Goal: Task Accomplishment & Management: Manage account settings

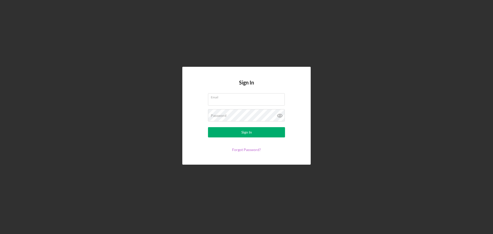
click at [241, 150] on link "Forgot Password?" at bounding box center [246, 149] width 29 height 4
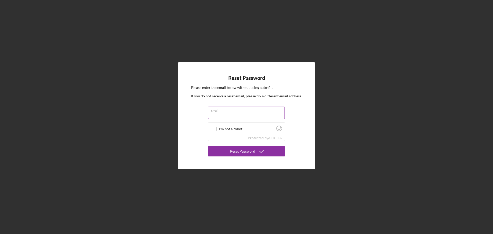
click at [217, 114] on input "Email" at bounding box center [246, 113] width 77 height 12
type input "[PERSON_NAME][EMAIL_ADDRESS][DOMAIN_NAME]"
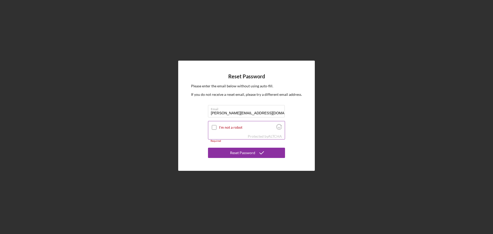
click at [216, 127] on input "I'm not a robot" at bounding box center [214, 127] width 5 height 5
checkbox input "true"
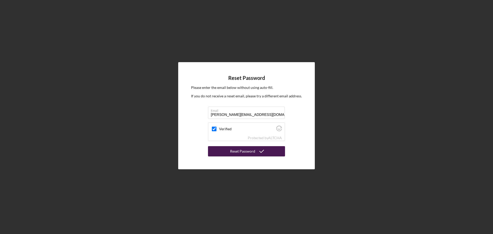
click at [230, 153] on button "Reset Password" at bounding box center [246, 151] width 77 height 10
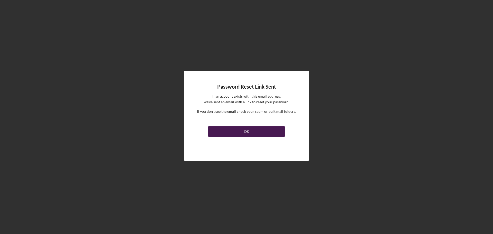
click at [244, 135] on div "OK" at bounding box center [246, 131] width 5 height 10
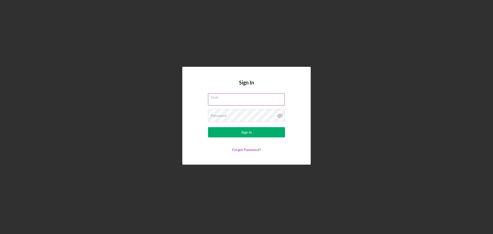
click at [225, 99] on div "Email" at bounding box center [246, 99] width 77 height 13
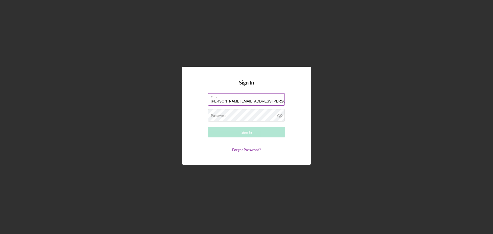
click at [277, 100] on input "Darren.studstill@palmbeachschools.org" at bounding box center [246, 99] width 77 height 12
click at [309, 83] on div "Sign In Email Darren.studstill@palmbeachschools.org Password Required Sign In F…" at bounding box center [246, 116] width 128 height 98
click at [278, 101] on input "Darren.studstill@palmbeachschools.org" at bounding box center [246, 99] width 77 height 12
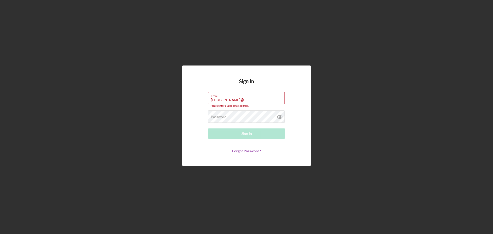
type input "[PERSON_NAME][EMAIL_ADDRESS][DOMAIN_NAME]"
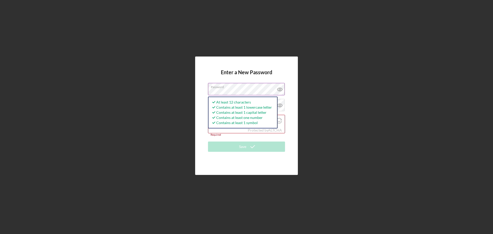
click at [279, 91] on icon at bounding box center [280, 89] width 13 height 13
click at [205, 145] on div "Enter a New Password Password At least 12 characters Contains at least 1 lowerc…" at bounding box center [246, 115] width 103 height 118
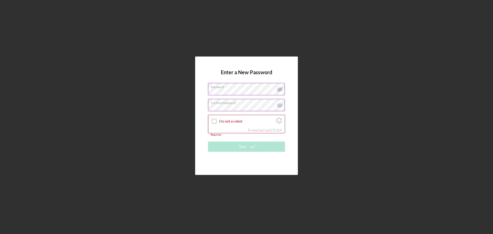
click at [280, 104] on icon at bounding box center [279, 105] width 5 height 3
click at [213, 122] on input "I'm not a robot" at bounding box center [214, 121] width 5 height 5
checkbox input "true"
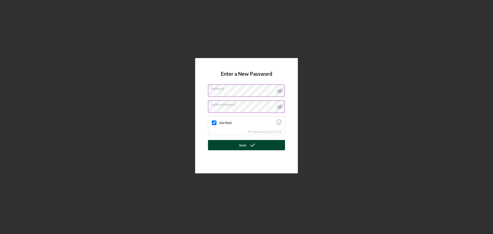
click at [227, 141] on button "Save" at bounding box center [246, 145] width 77 height 10
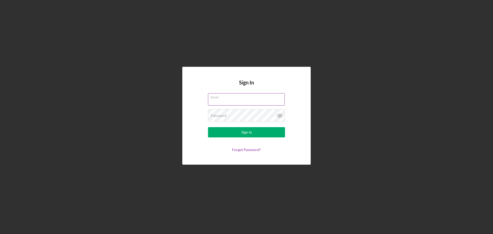
click at [226, 102] on input "Email" at bounding box center [246, 99] width 77 height 12
click at [218, 102] on input "Email" at bounding box center [246, 99] width 77 height 12
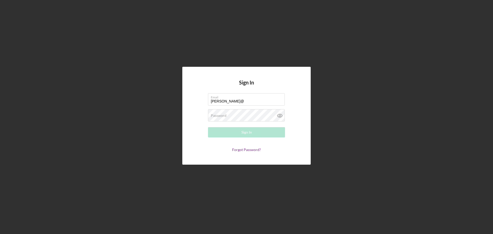
type input "[PERSON_NAME][EMAIL_ADDRESS][DOMAIN_NAME]"
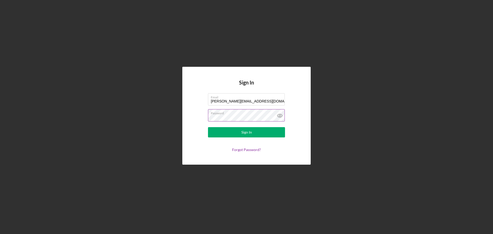
click at [280, 116] on icon at bounding box center [280, 115] width 13 height 13
click at [262, 130] on button "Sign In" at bounding box center [246, 132] width 77 height 10
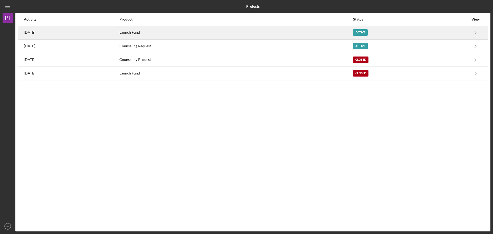
click at [368, 31] on div "Active" at bounding box center [360, 32] width 15 height 6
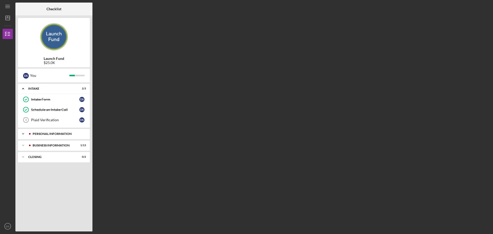
click at [49, 130] on div "Icon/Expander PERSONAL INFORMATION 6 / 8" at bounding box center [54, 134] width 72 height 10
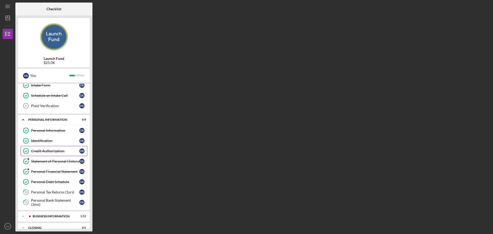
scroll to position [21, 0]
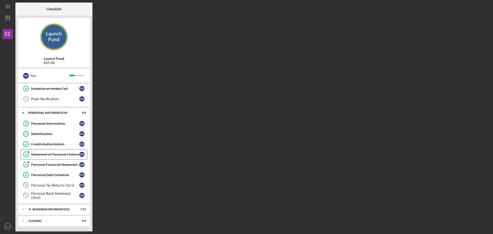
click at [59, 157] on link "Statement of Personal History Statement of Personal History D S" at bounding box center [54, 154] width 67 height 10
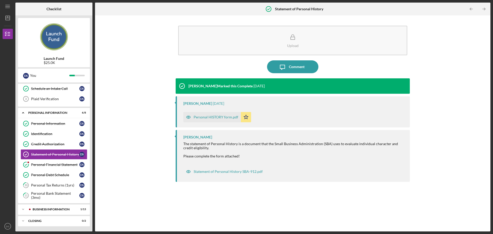
click at [225, 119] on div "Personal HISTORY form.pdf" at bounding box center [216, 117] width 45 height 4
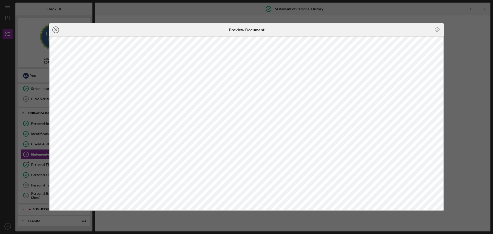
click at [55, 30] on line at bounding box center [55, 30] width 3 height 3
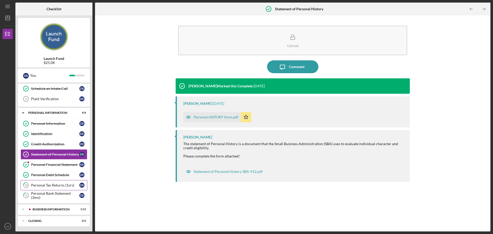
click at [66, 185] on div "Personal Tax Returns (1yrs)" at bounding box center [55, 185] width 48 height 4
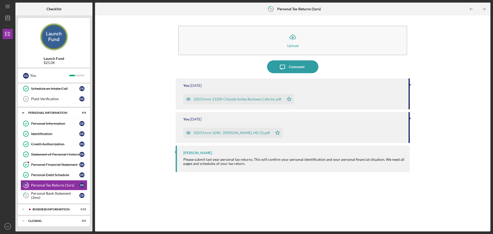
click at [230, 165] on div "Please submit last year personal tax returns. This will confirm your personal i…" at bounding box center [293, 161] width 221 height 8
click at [69, 211] on div "Icon/Expander BUSINESS INFORMATION 1 / 13" at bounding box center [54, 209] width 72 height 10
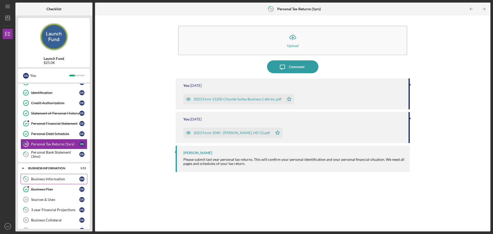
scroll to position [72, 0]
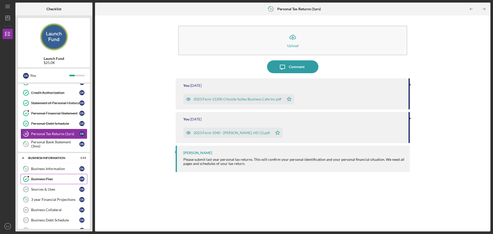
click at [62, 180] on div "Business Plan" at bounding box center [55, 179] width 48 height 4
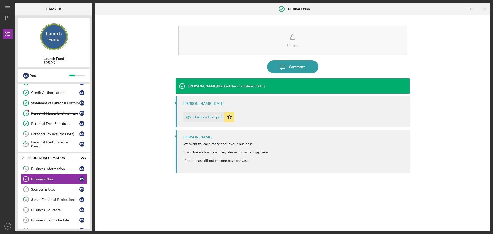
click at [200, 116] on div "Business Plan.pdf" at bounding box center [208, 117] width 28 height 4
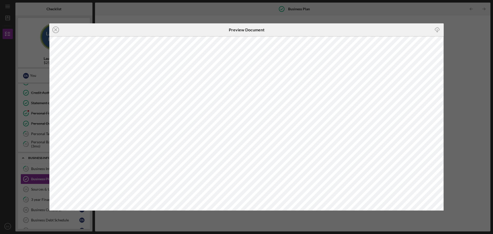
click at [472, 54] on div "Icon/Close Preview Document Icon/Download" at bounding box center [246, 117] width 493 height 234
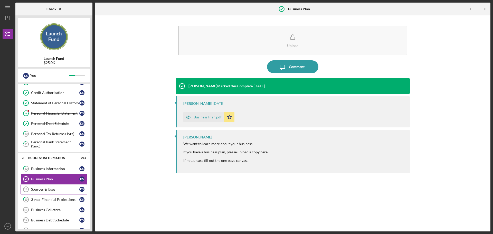
click at [57, 191] on div "Sources & Uses" at bounding box center [55, 189] width 48 height 4
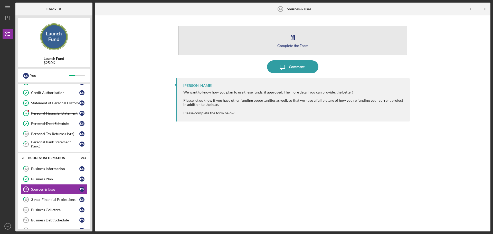
click at [298, 35] on icon "button" at bounding box center [292, 37] width 13 height 13
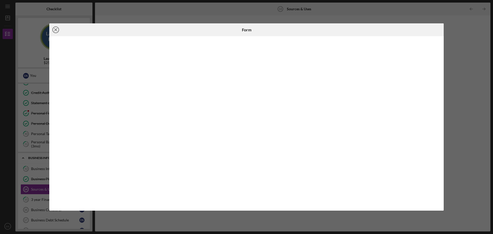
click at [56, 30] on icon "Icon/Close" at bounding box center [55, 29] width 13 height 13
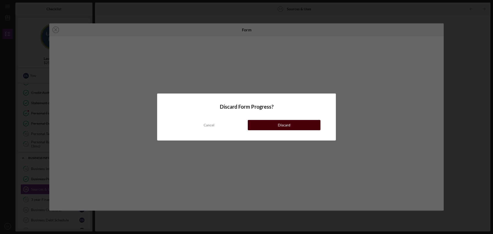
click at [269, 126] on button "Discard" at bounding box center [284, 125] width 73 height 10
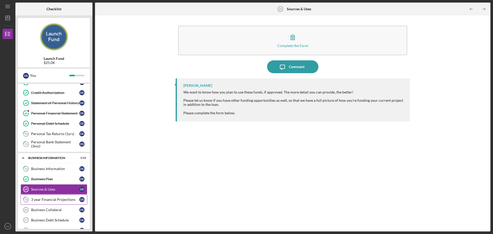
click at [59, 196] on link "15 3 year Financial Projections D S" at bounding box center [54, 199] width 67 height 10
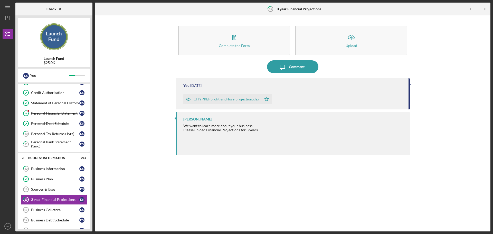
click at [229, 98] on div "CITYPREPprofit-and-loss-projection.xlsx" at bounding box center [226, 99] width 65 height 4
